Goal: Task Accomplishment & Management: Manage account settings

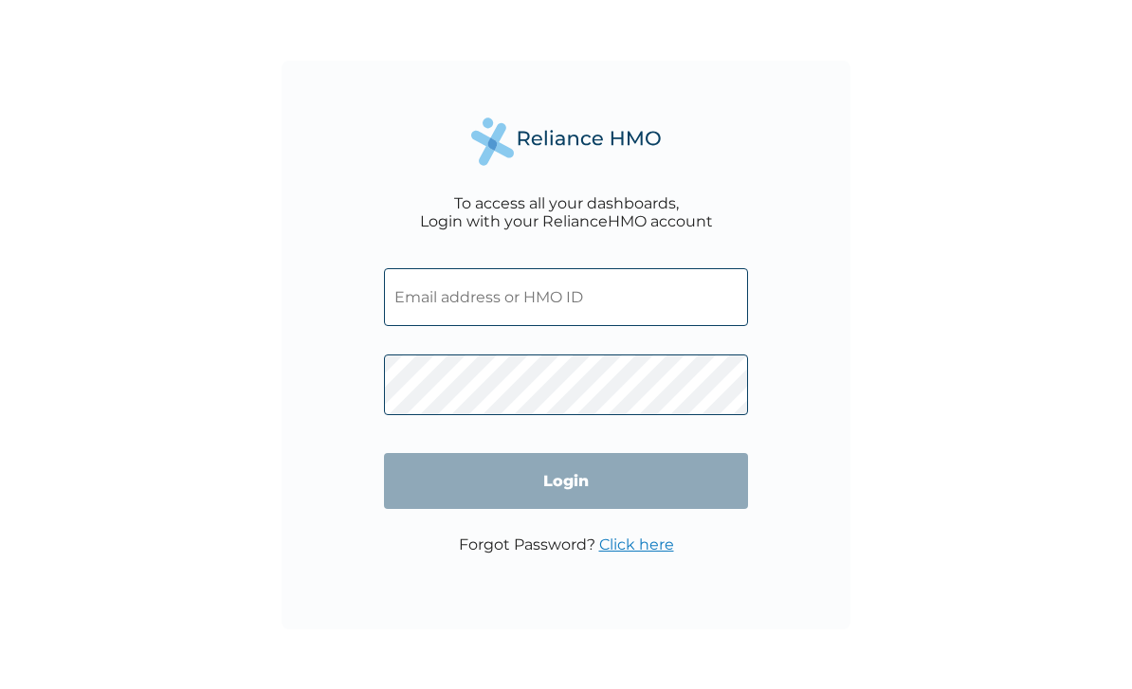
click at [601, 326] on input "text" at bounding box center [566, 297] width 364 height 58
click at [572, 305] on input "text" at bounding box center [566, 297] width 364 height 58
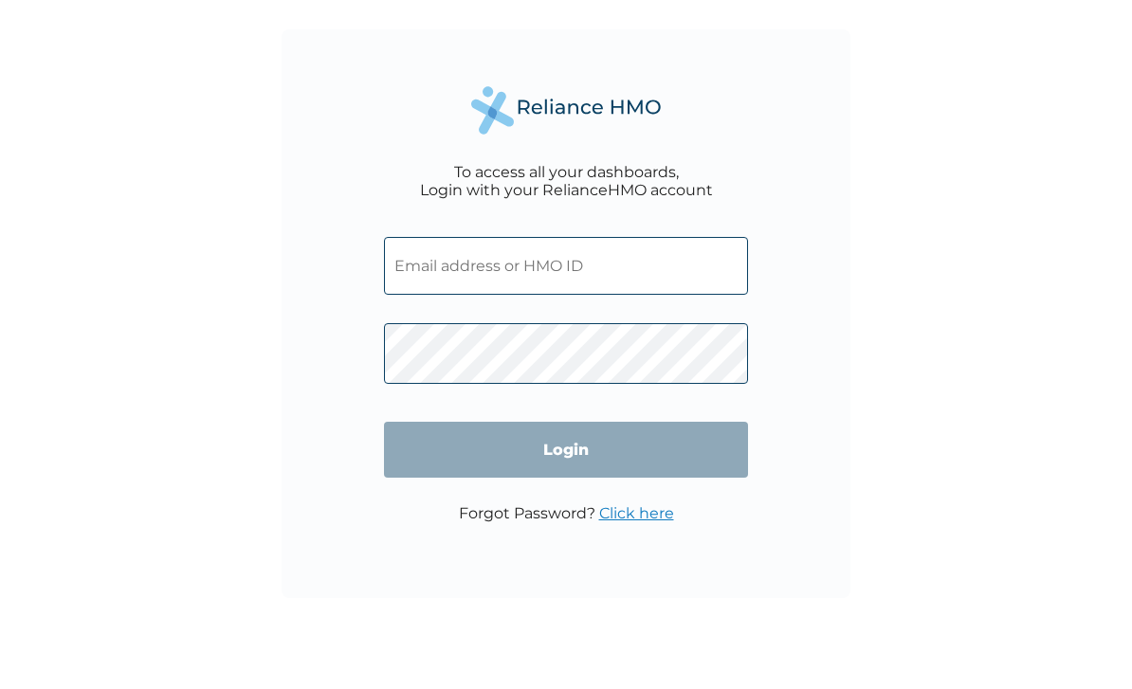
type input "RET/20424/A"
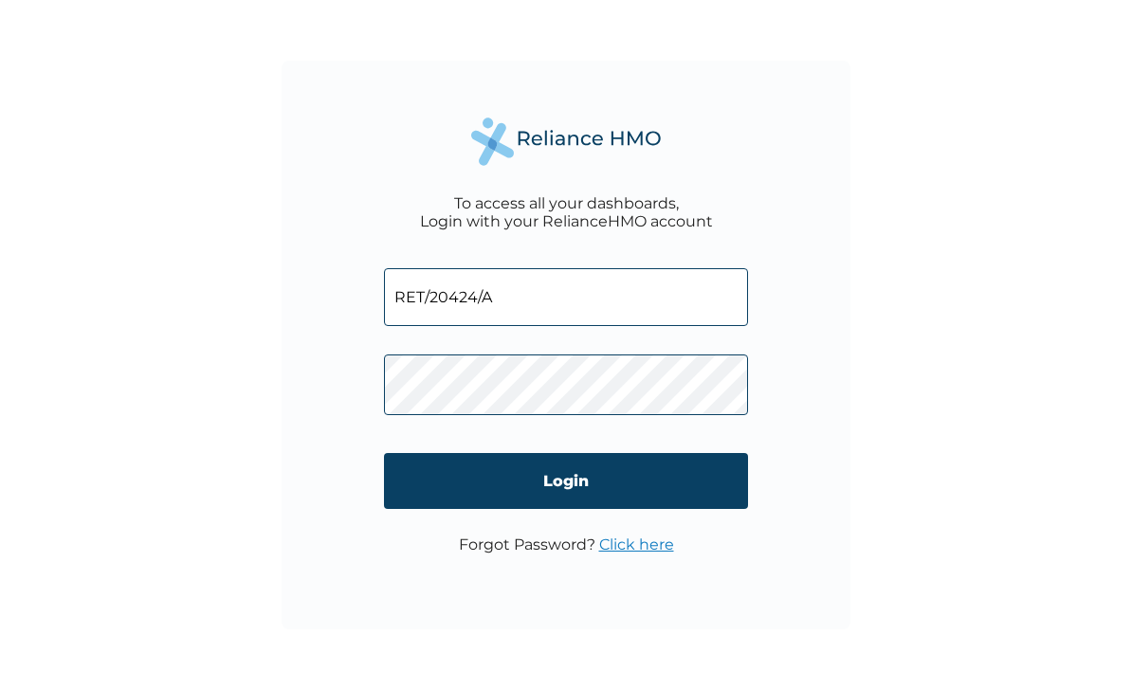
click at [611, 484] on input "Login" at bounding box center [566, 481] width 364 height 56
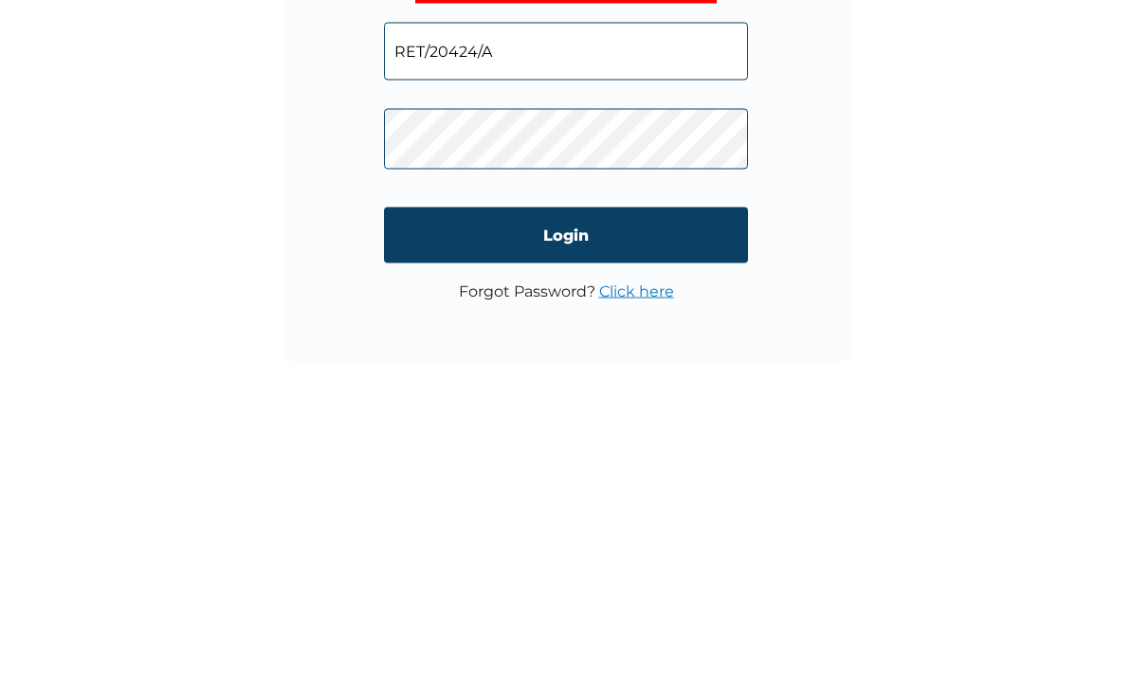
click at [628, 475] on input "Login" at bounding box center [566, 503] width 364 height 56
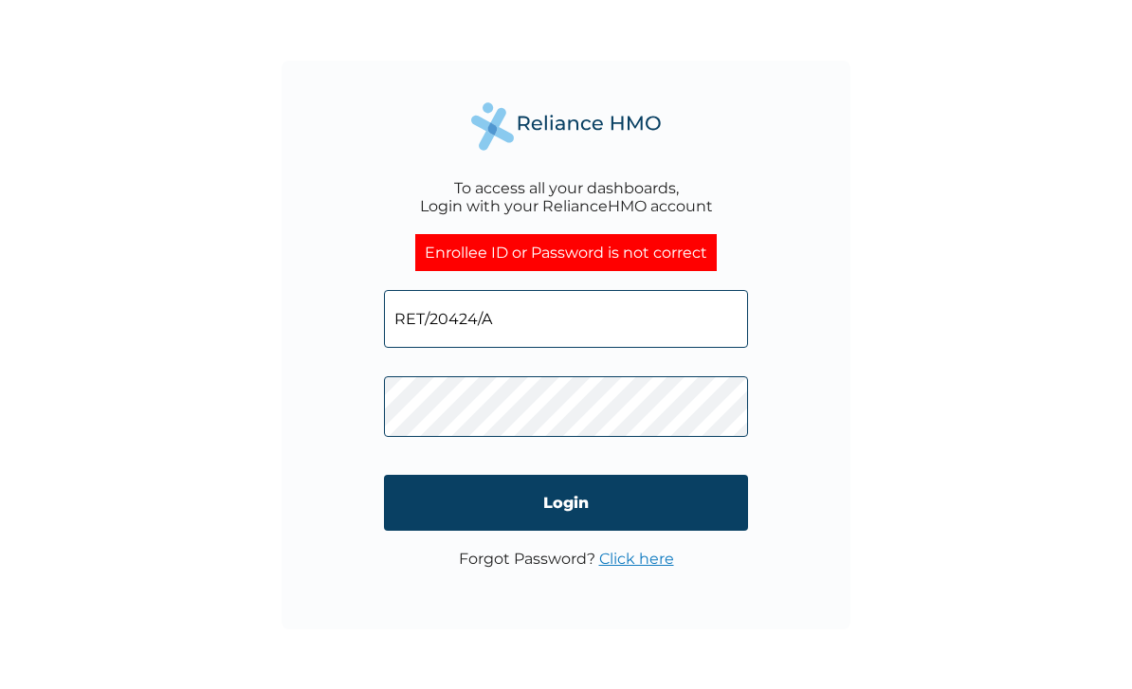
click at [649, 564] on link "Click here" at bounding box center [636, 559] width 75 height 18
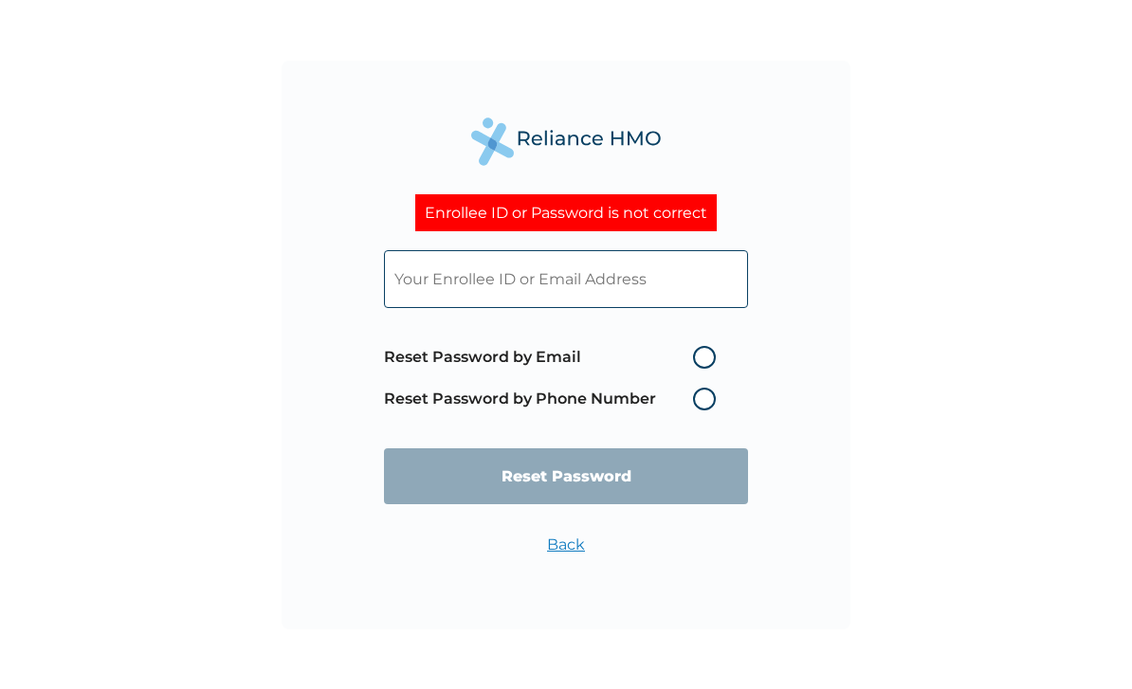
click at [696, 364] on label "Reset Password by Email" at bounding box center [554, 357] width 341 height 23
click at [696, 364] on input "Reset Password by Email" at bounding box center [681, 357] width 30 height 30
radio input "true"
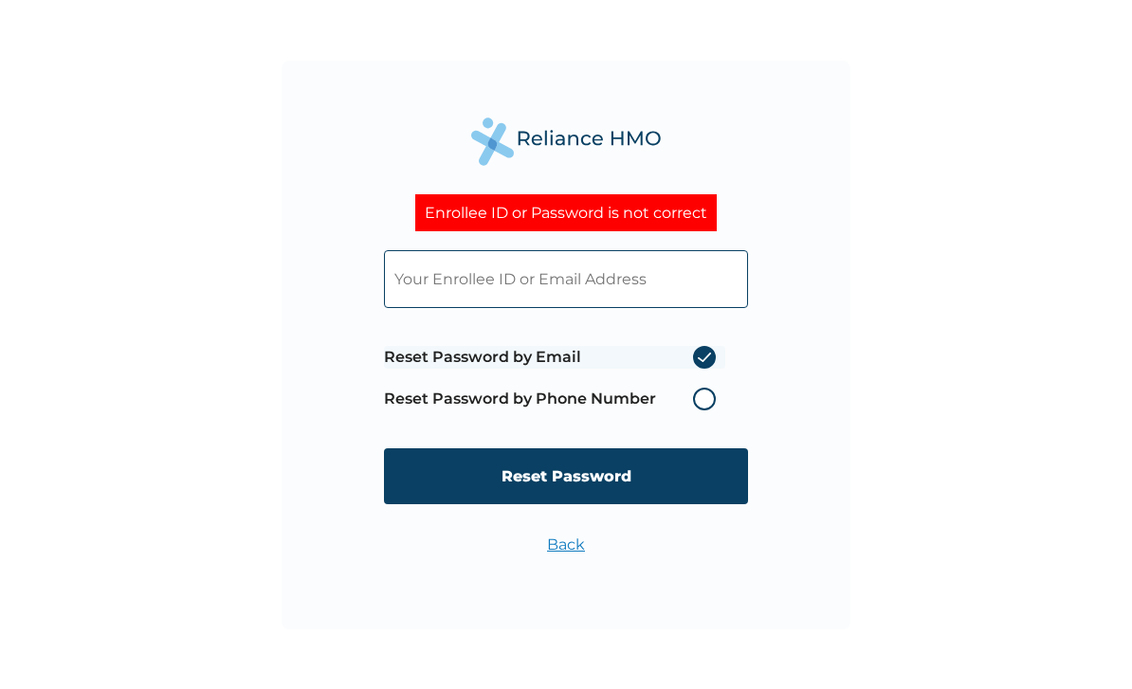
click at [636, 486] on input "Reset Password" at bounding box center [566, 476] width 364 height 56
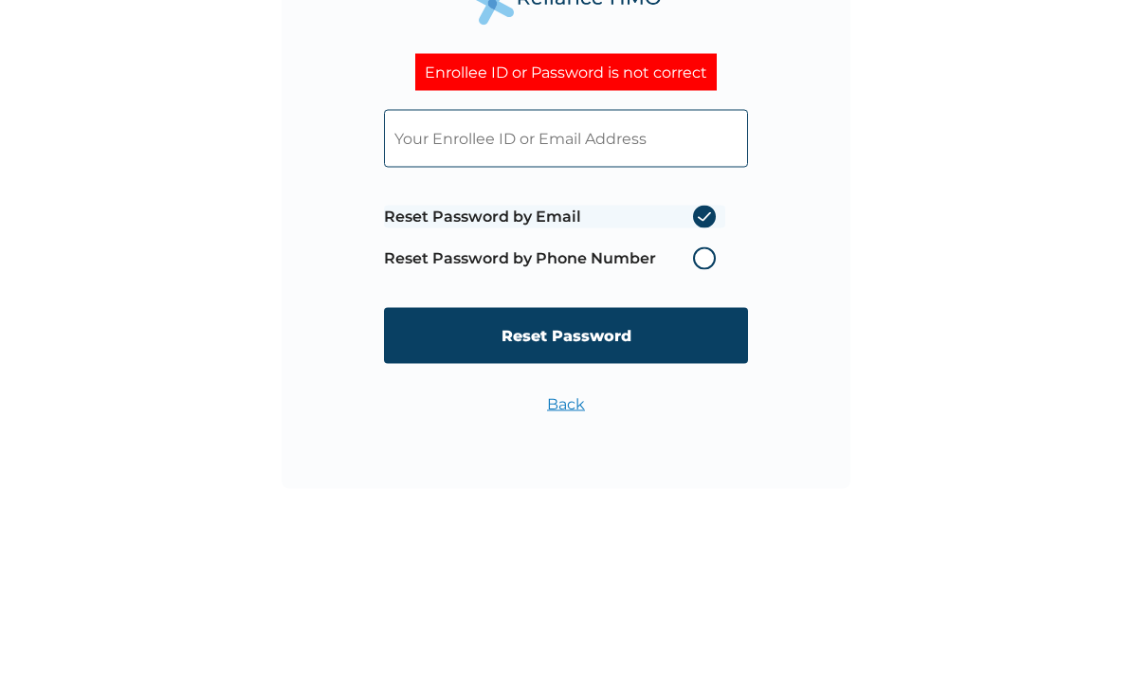
type input "RET/20424/A"
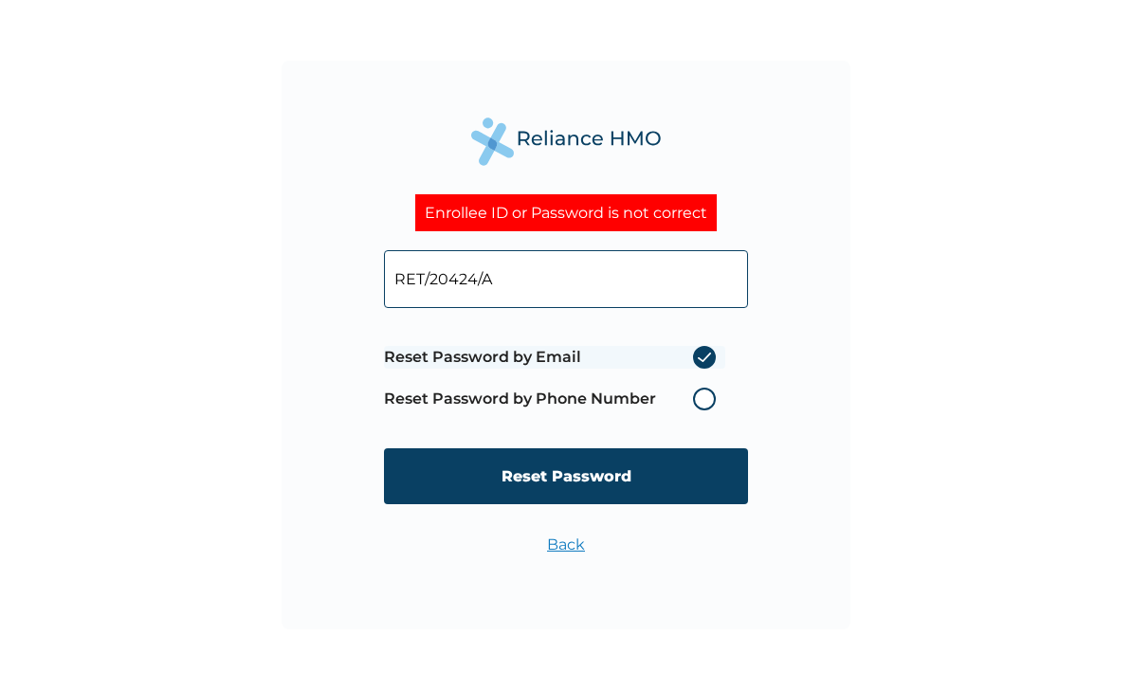
click at [626, 470] on input "Reset Password" at bounding box center [566, 476] width 364 height 56
